Goal: Check status

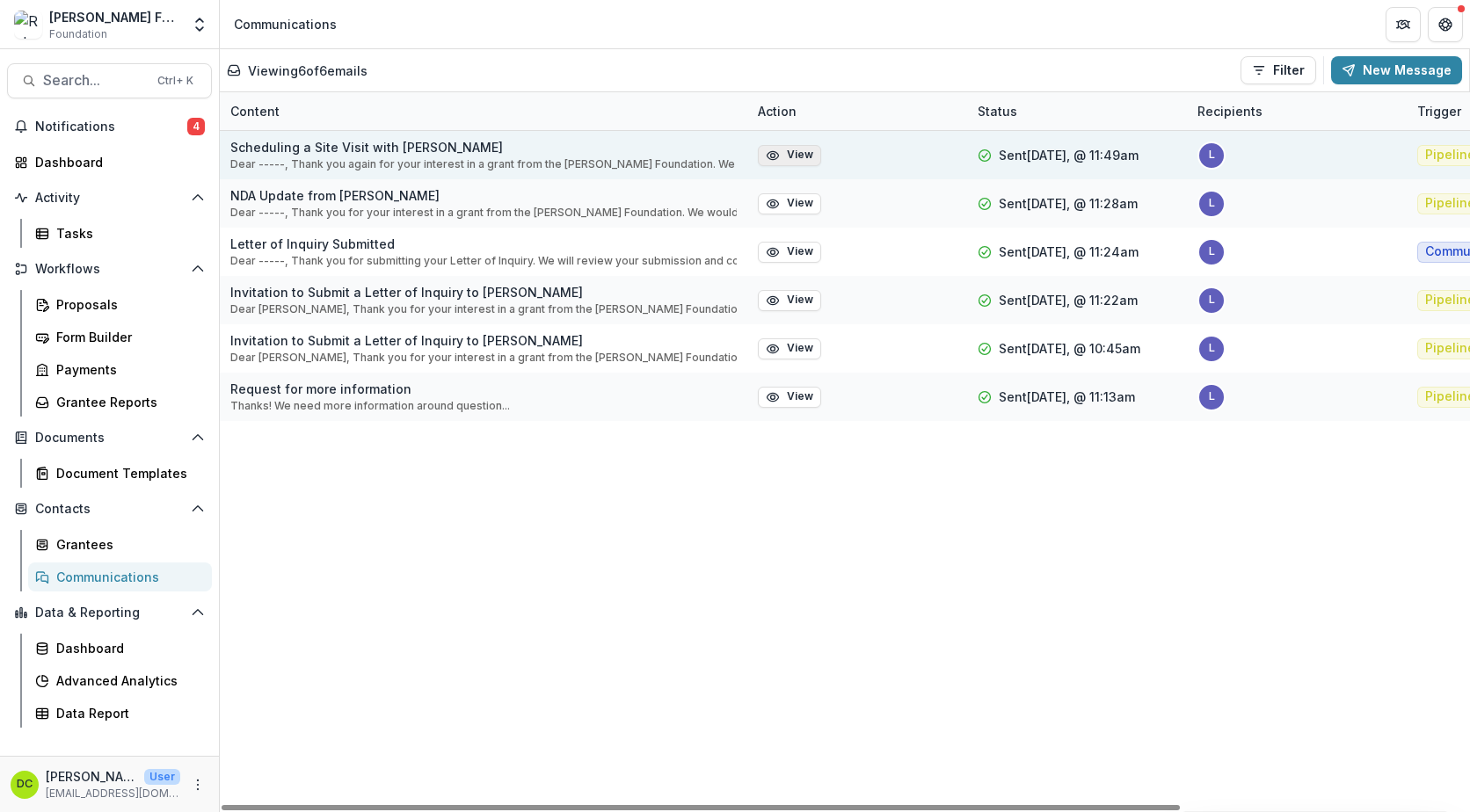
click at [804, 161] on button "View" at bounding box center [789, 156] width 63 height 21
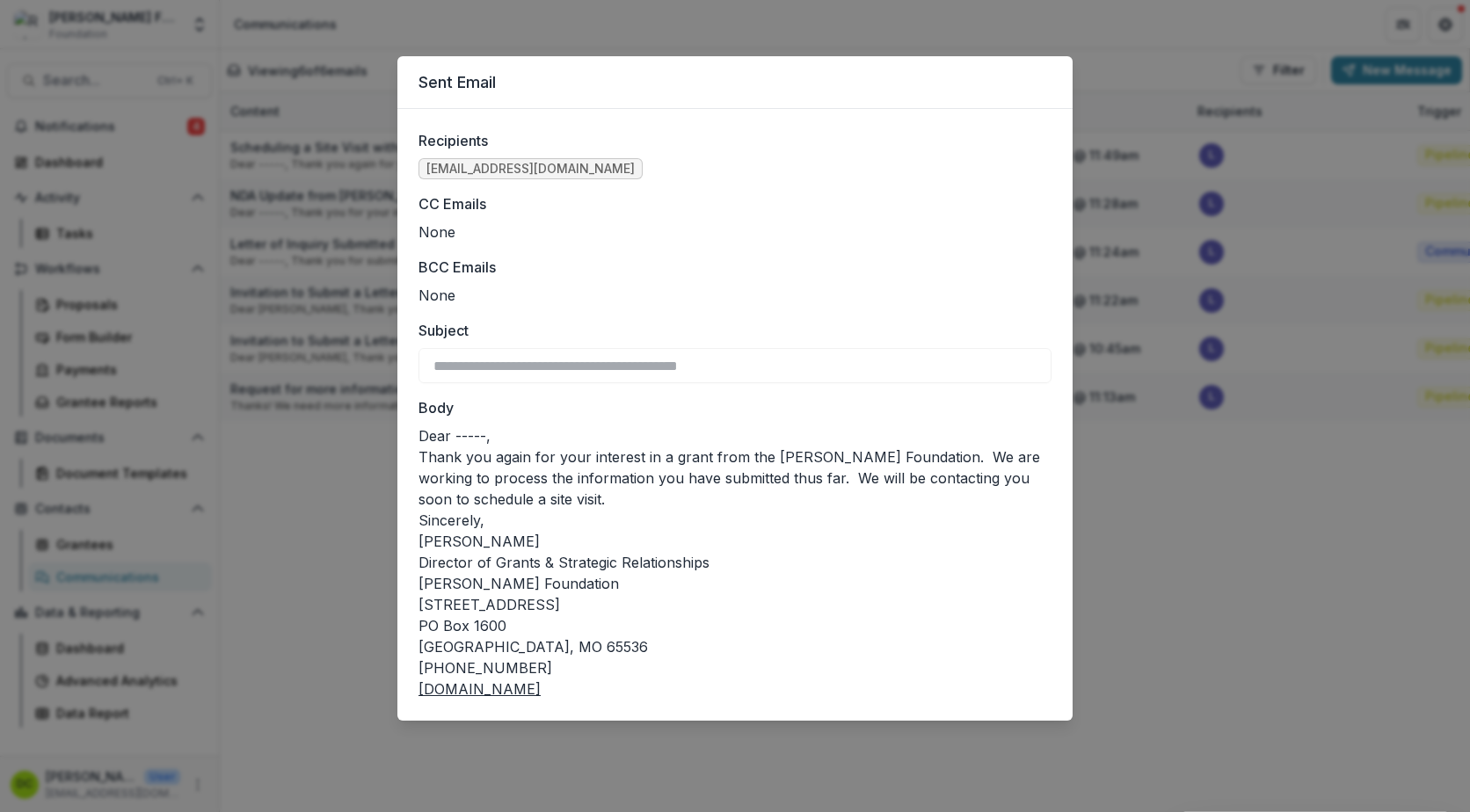
click at [1157, 611] on div "**********" at bounding box center [735, 406] width 1470 height 812
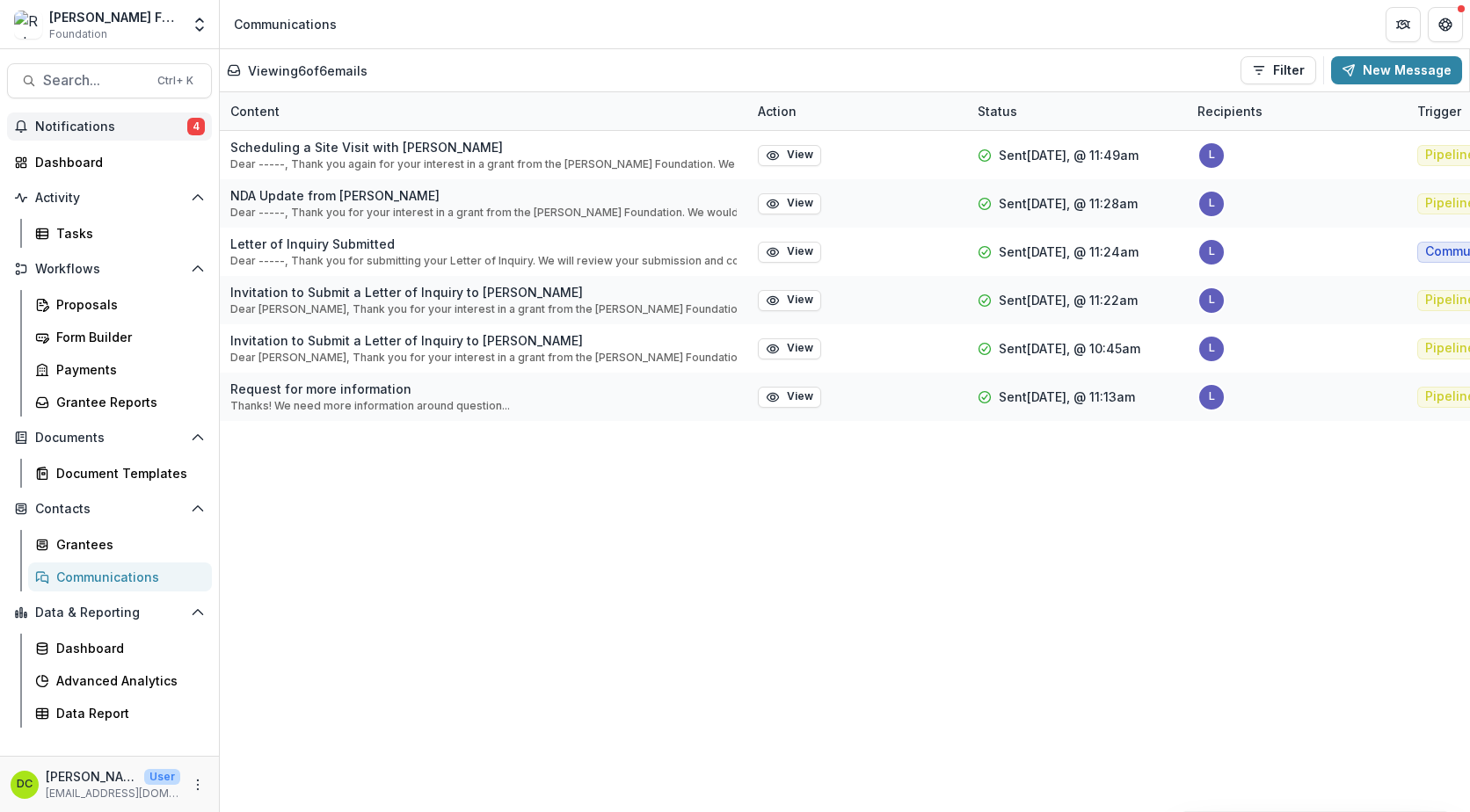
click at [54, 128] on span "Notifications" at bounding box center [111, 127] width 152 height 15
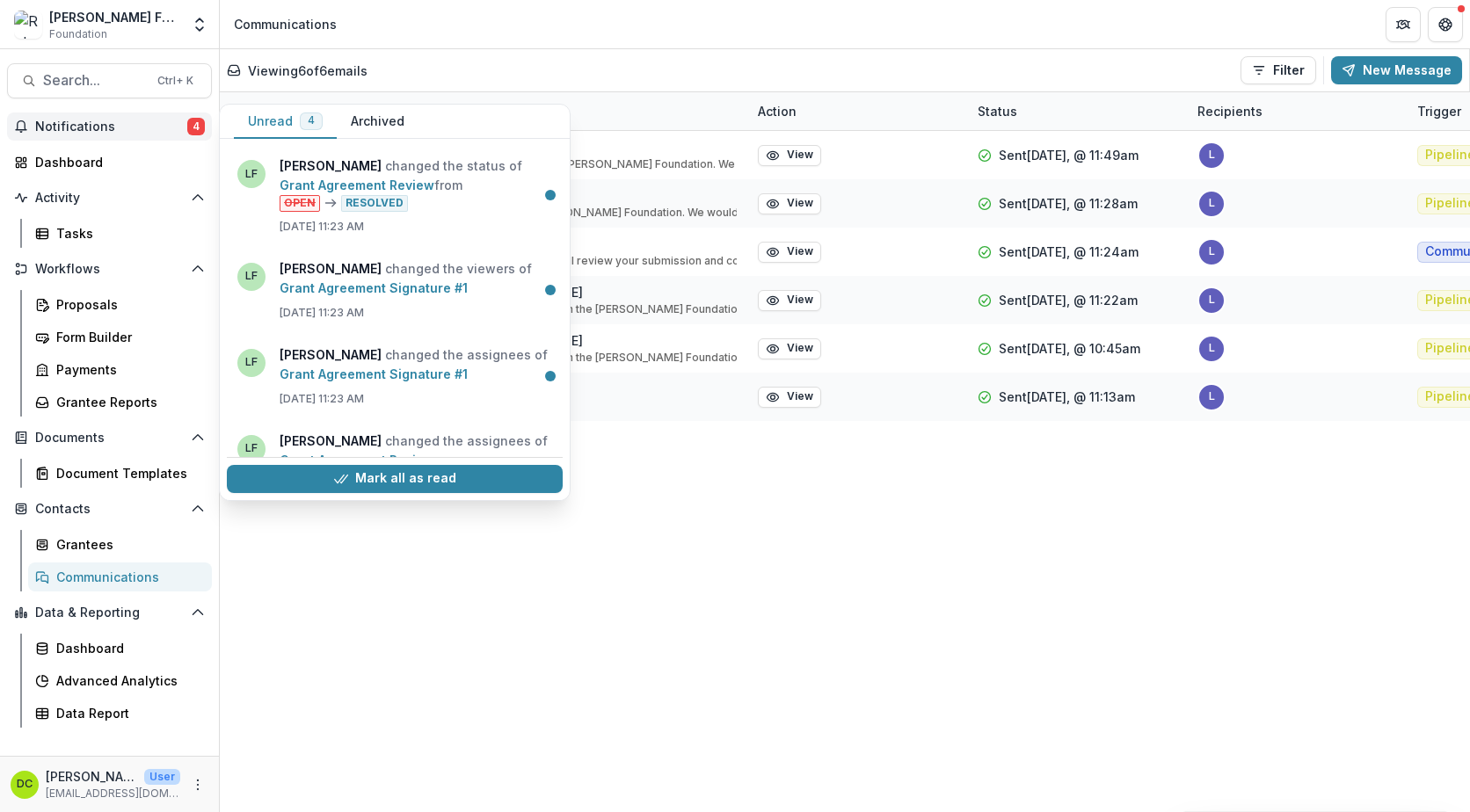
click at [54, 128] on span "Notifications" at bounding box center [111, 127] width 152 height 15
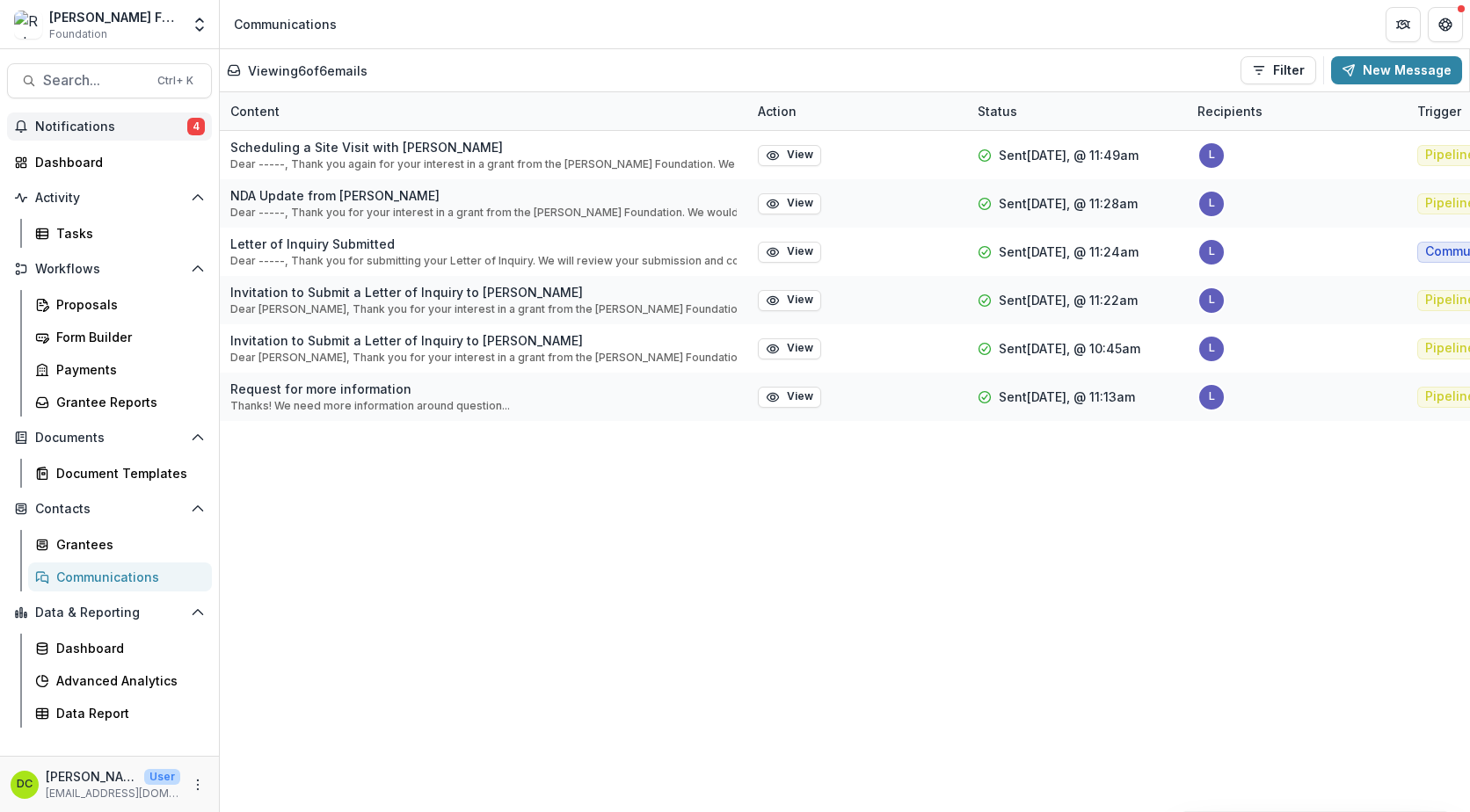
click at [71, 129] on span "Notifications" at bounding box center [111, 127] width 152 height 15
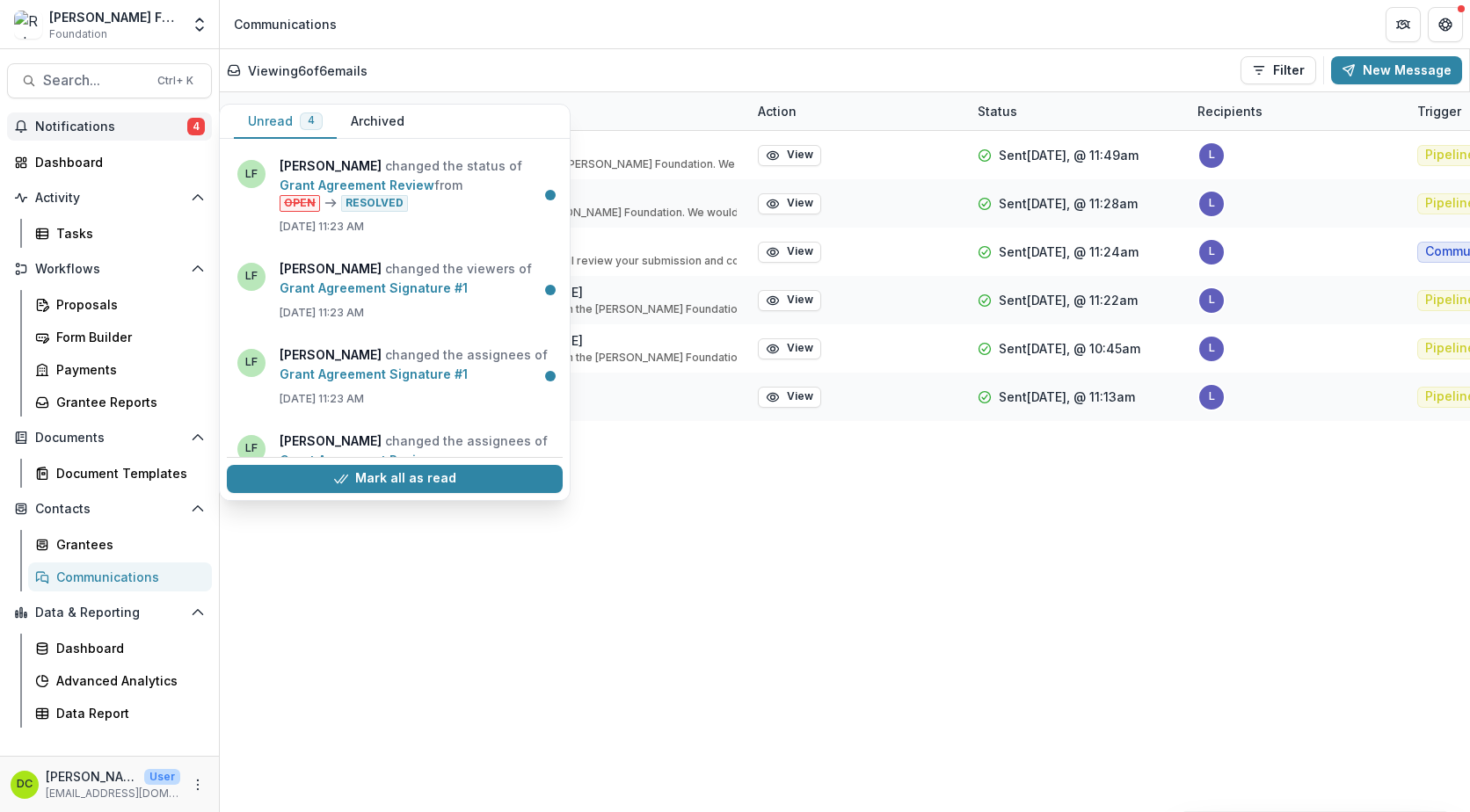
click at [71, 128] on span "Notifications" at bounding box center [111, 127] width 152 height 15
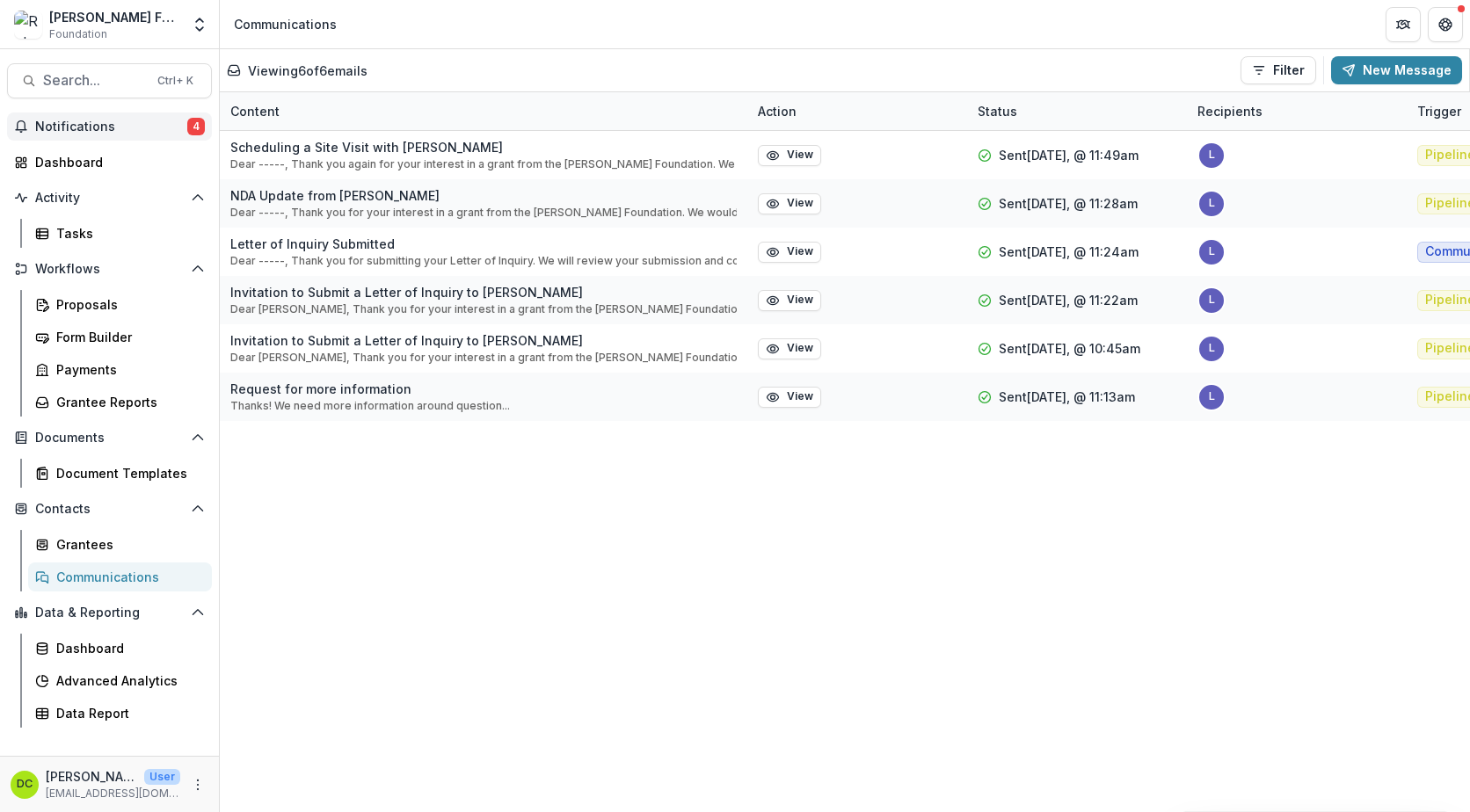
click at [71, 128] on span "Notifications" at bounding box center [111, 127] width 152 height 15
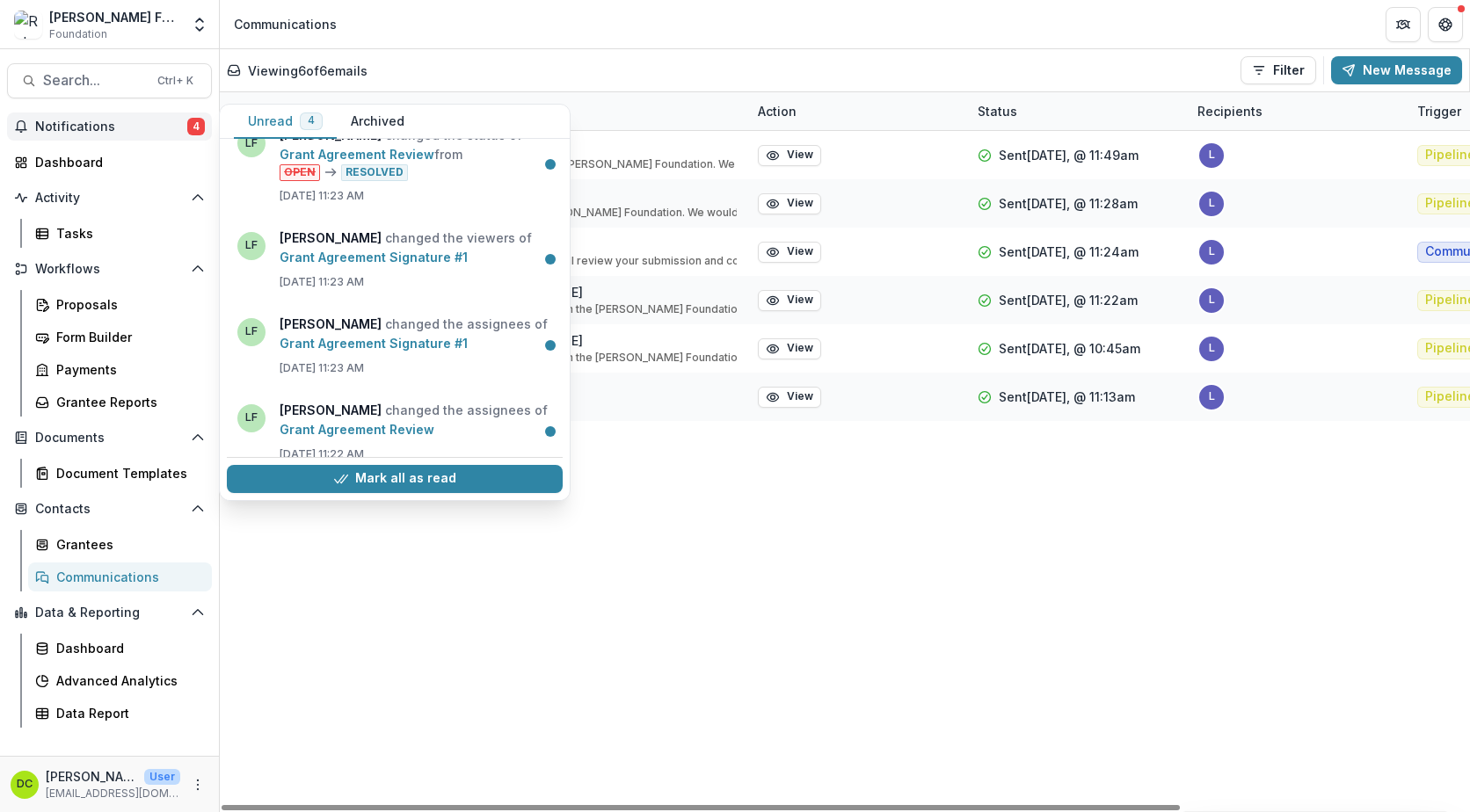
scroll to position [50, 0]
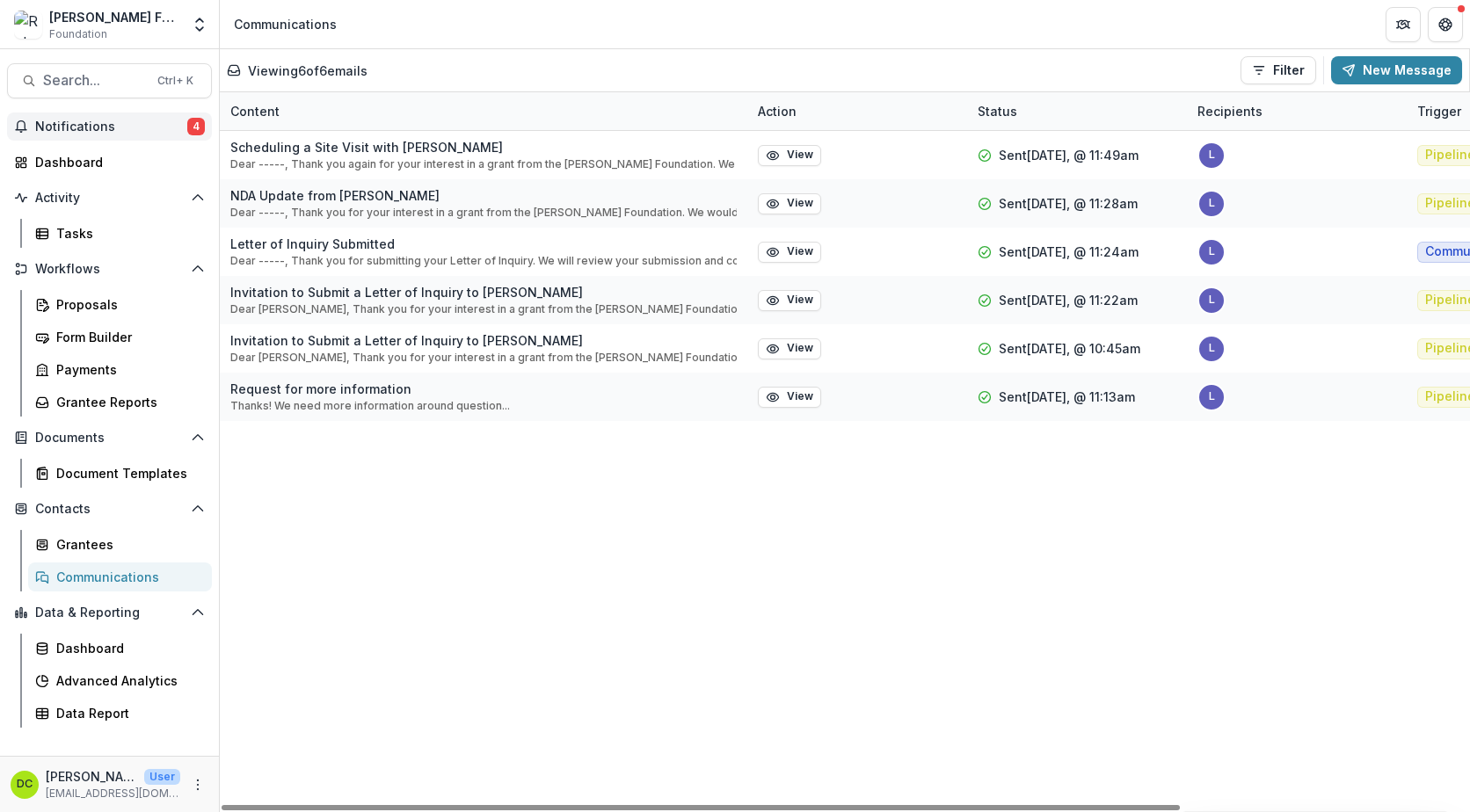
click at [456, 619] on div "Scheduling a Site Visit with [PERSON_NAME] Dear -----, Thank you again for your…" at bounding box center [1032, 471] width 1626 height 681
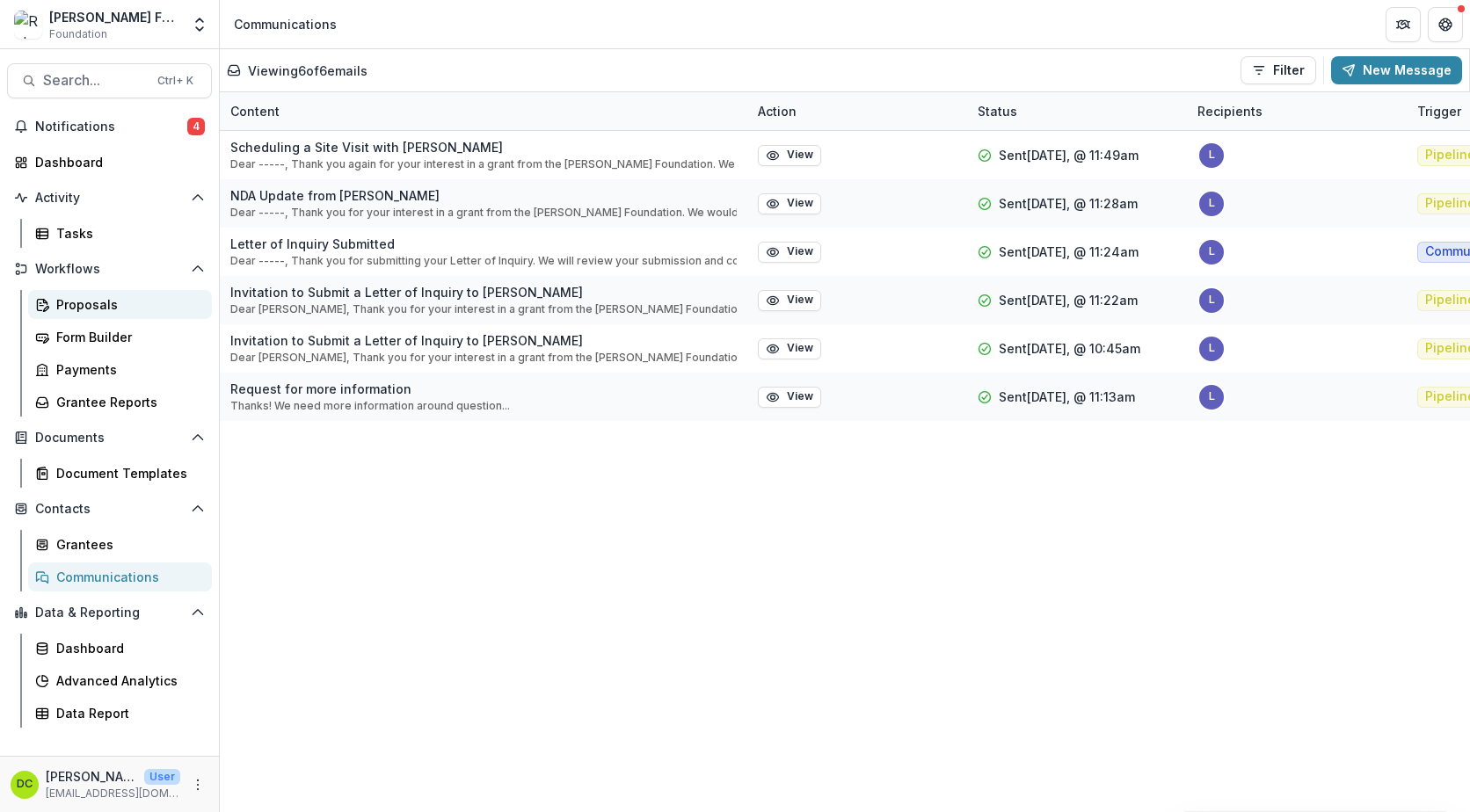
click at [88, 307] on div "Proposals" at bounding box center [127, 304] width 142 height 19
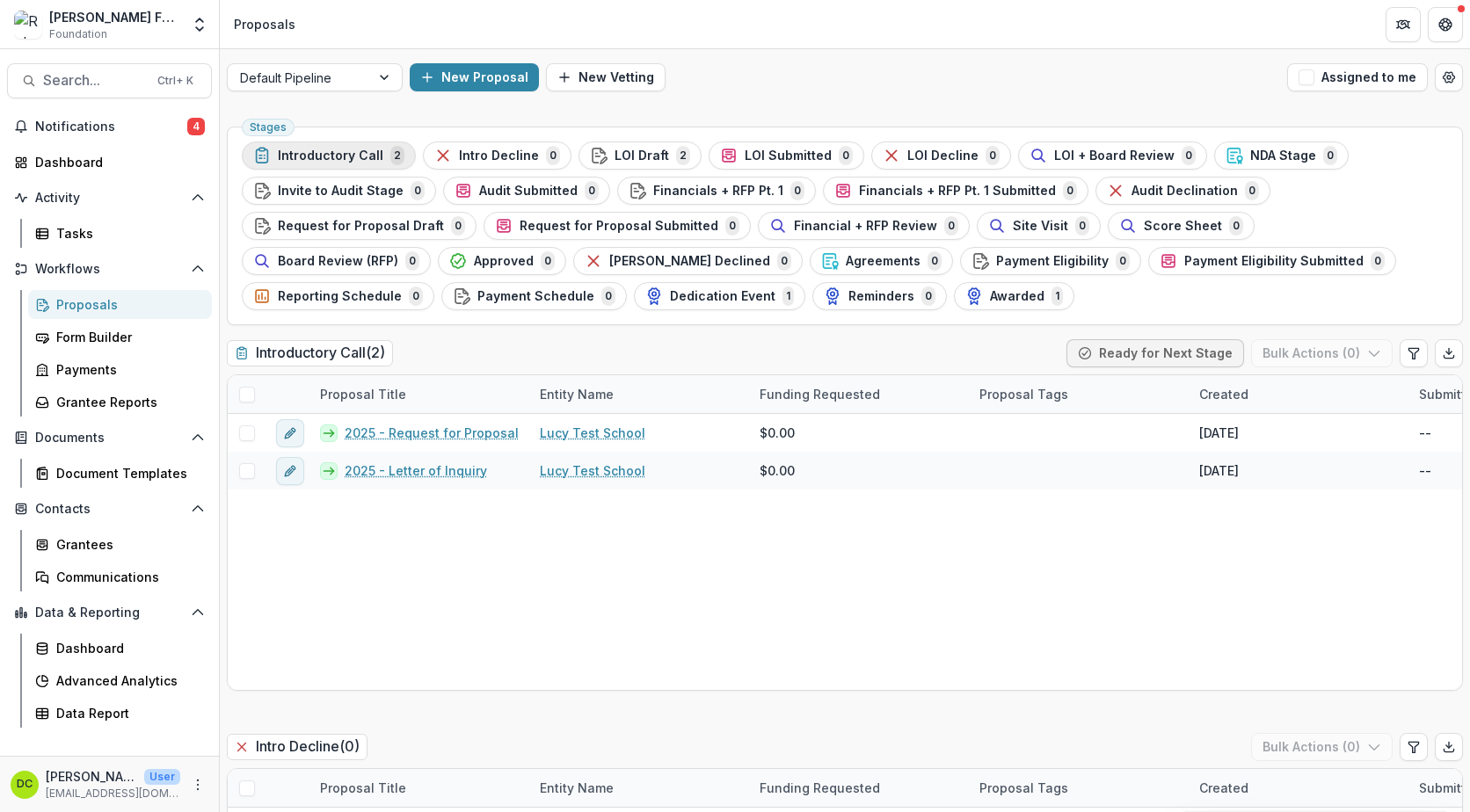
click at [311, 153] on span "Introductory Call" at bounding box center [330, 156] width 105 height 15
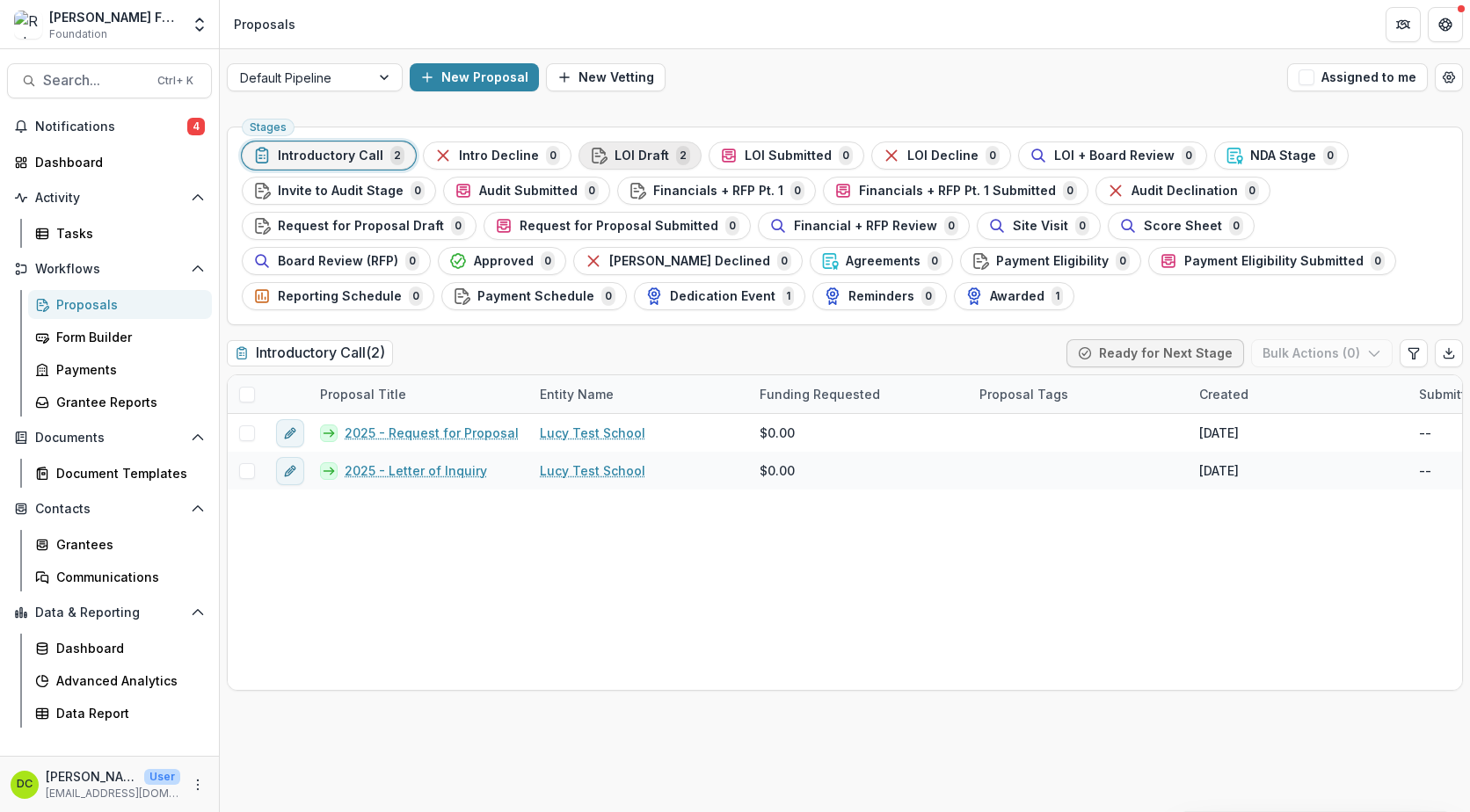
click at [634, 153] on span "LOI Draft" at bounding box center [642, 156] width 54 height 15
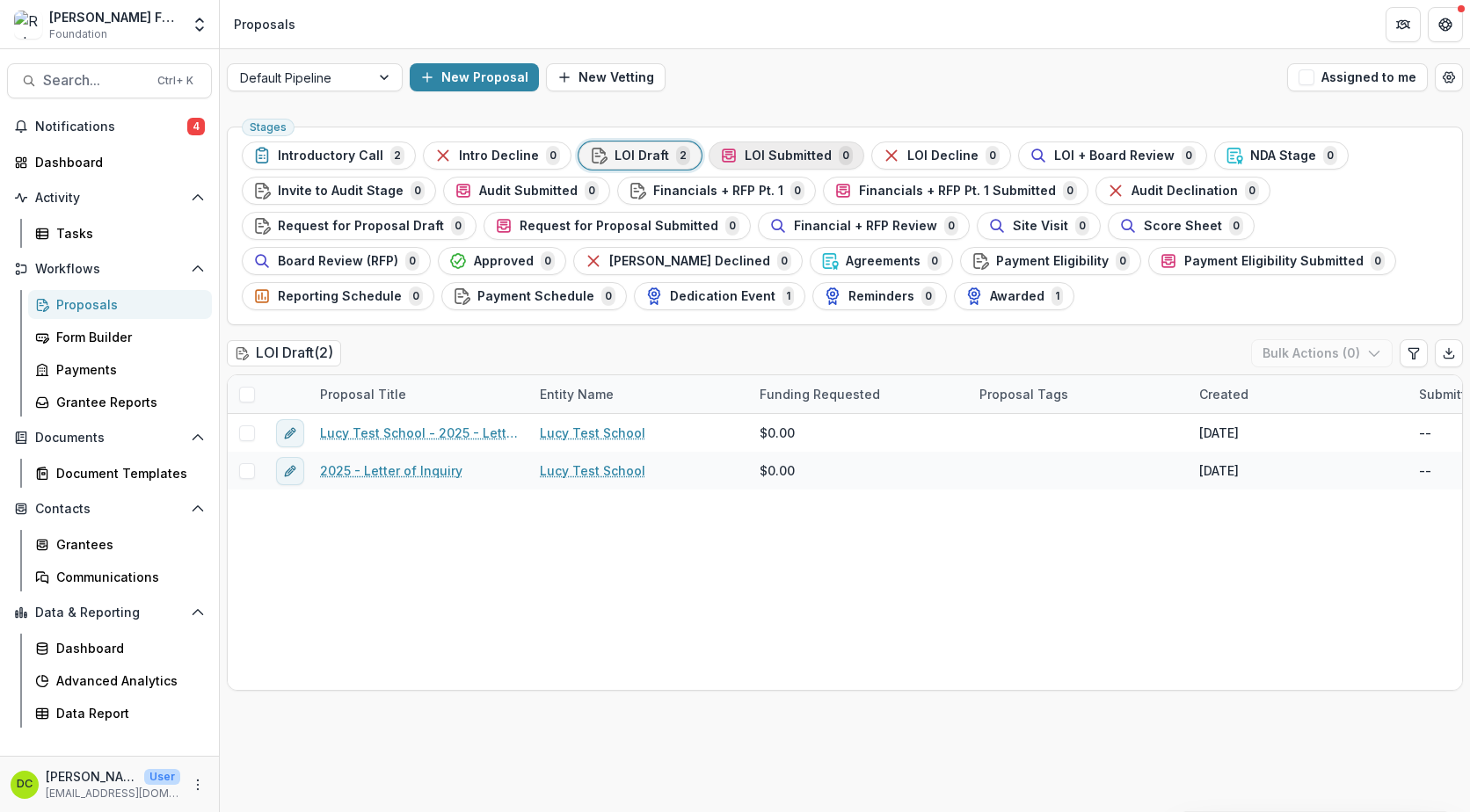
click at [769, 148] on span "LOI Submitted" at bounding box center [787, 156] width 87 height 15
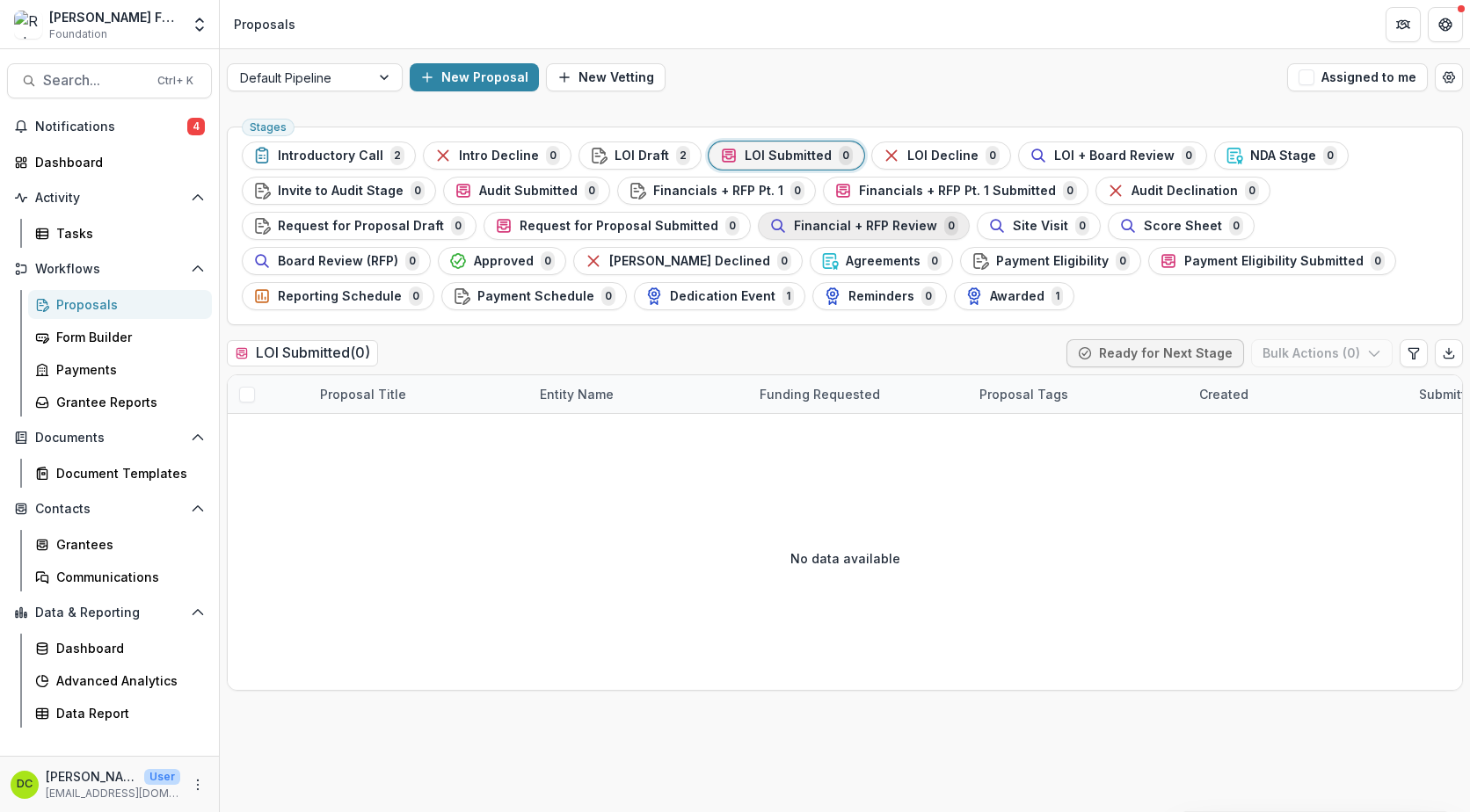
click at [800, 232] on span "Financial + RFP Review" at bounding box center [865, 226] width 143 height 15
drag, startPoint x: 800, startPoint y: 232, endPoint x: 661, endPoint y: 495, distance: 297.5
click at [661, 495] on div "No data available" at bounding box center [844, 558] width 1234 height 264
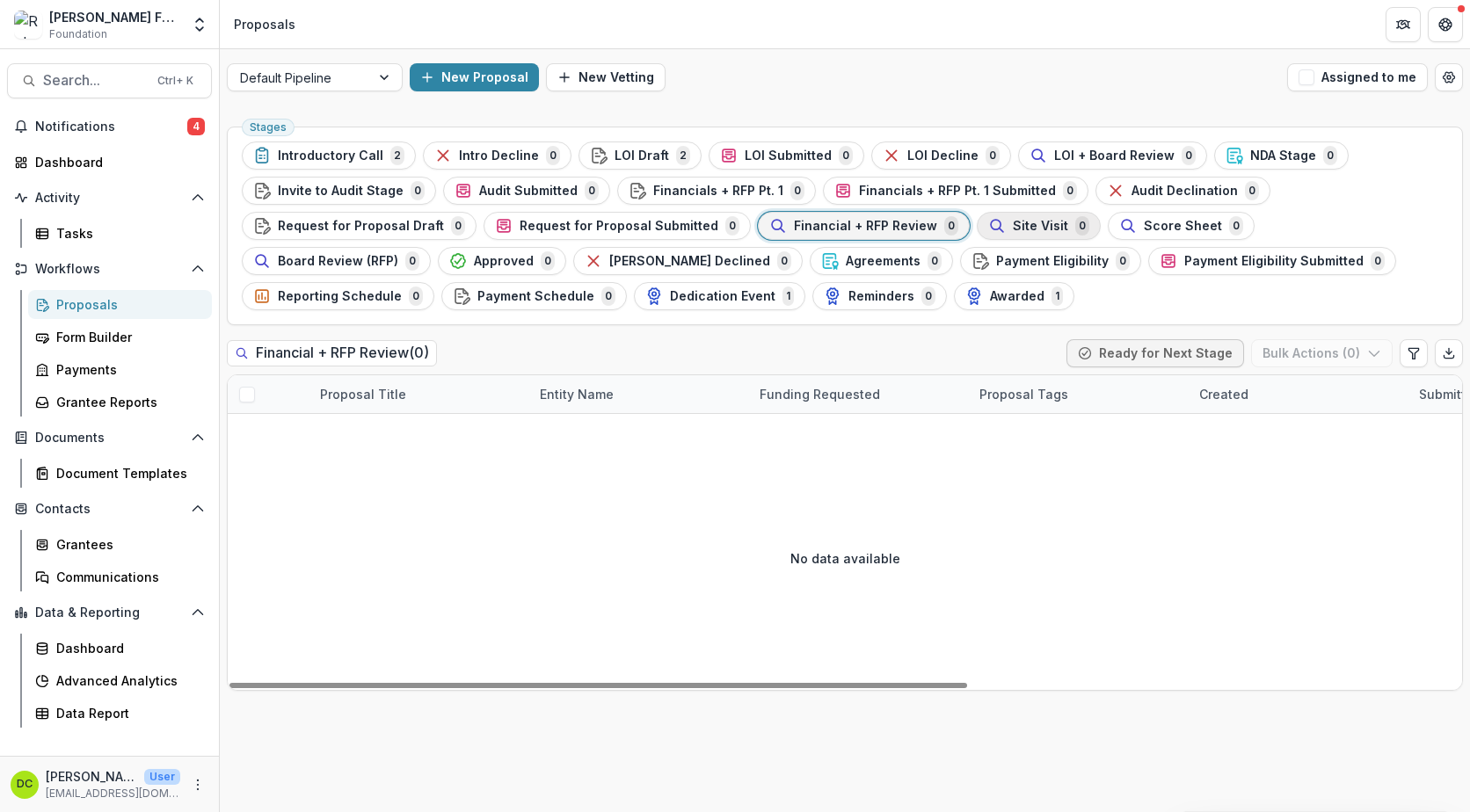
click at [1027, 223] on span "Site Visit" at bounding box center [1040, 226] width 55 height 15
drag, startPoint x: 509, startPoint y: 684, endPoint x: 373, endPoint y: 646, distance: 141.2
click at [374, 683] on div at bounding box center [598, 685] width 738 height 6
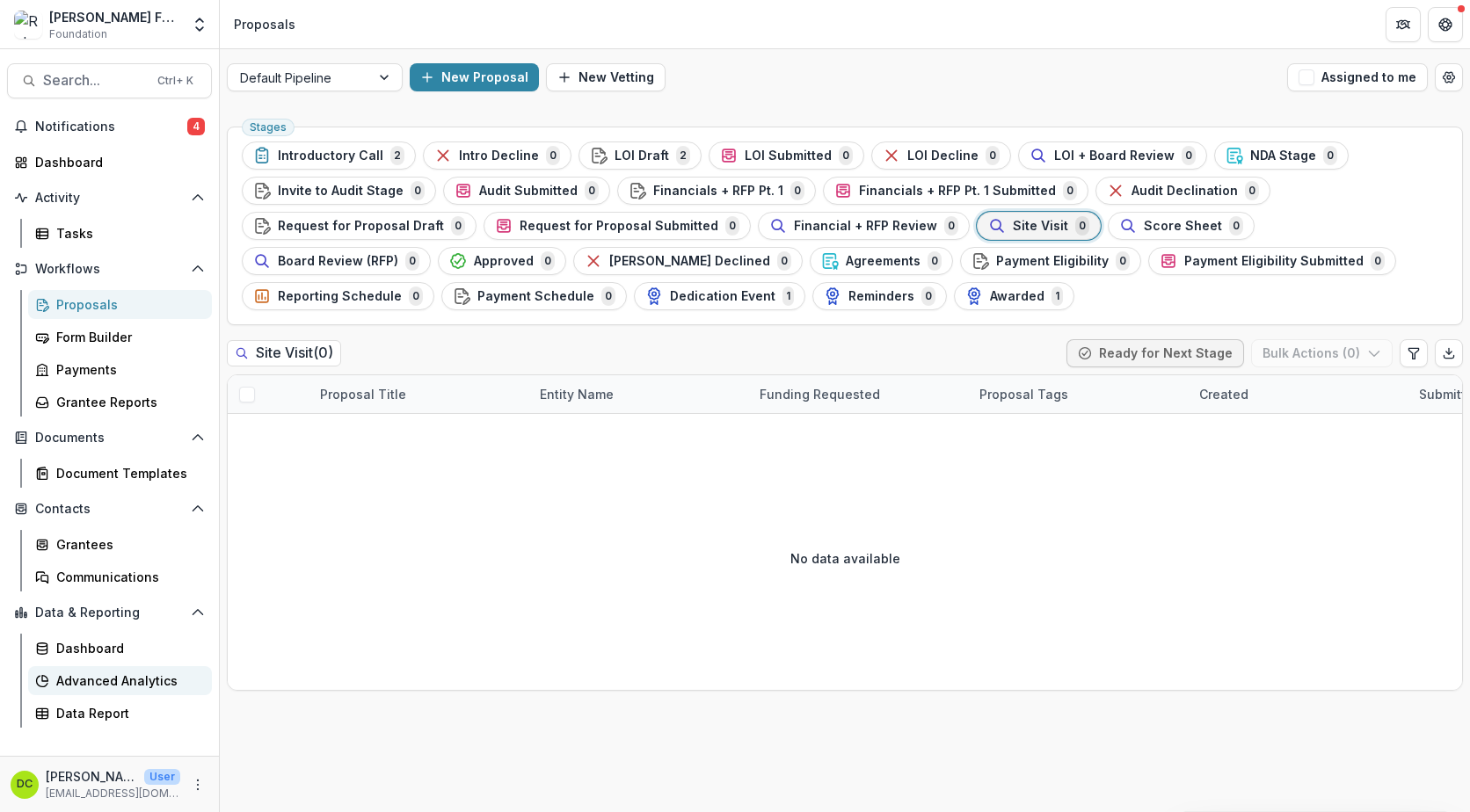
click at [64, 681] on div "Advanced Analytics" at bounding box center [127, 681] width 142 height 19
